Goal: Use online tool/utility

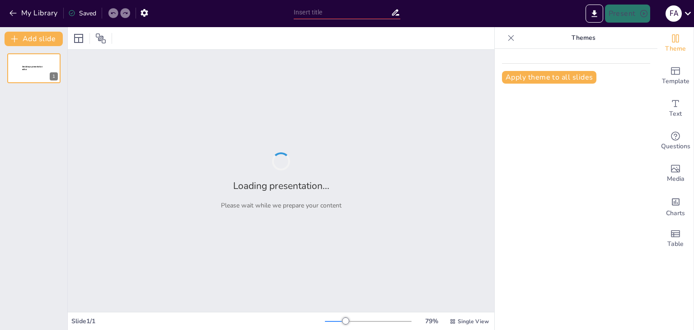
type input "Cuadro Comparativo de la Didáctica General: Estructura, Citas y Recursos Digita…"
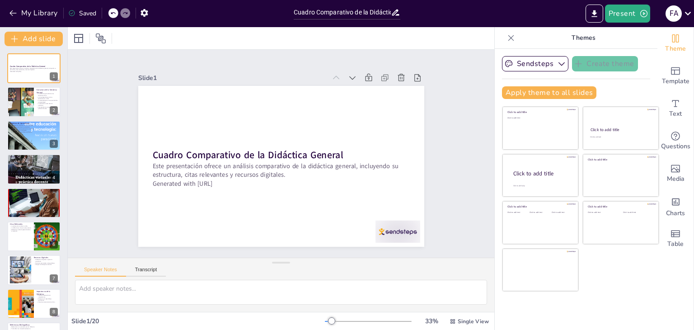
checkbox input "true"
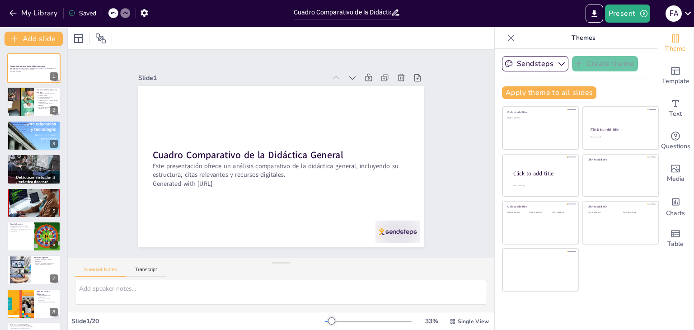
checkbox input "true"
